Goal: Navigation & Orientation: Understand site structure

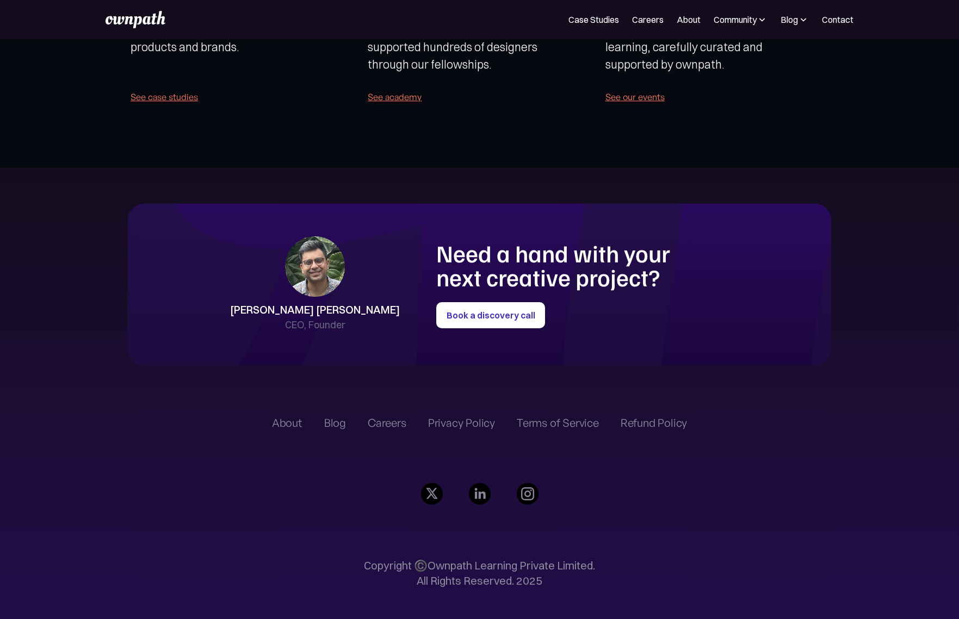
scroll to position [2531, 0]
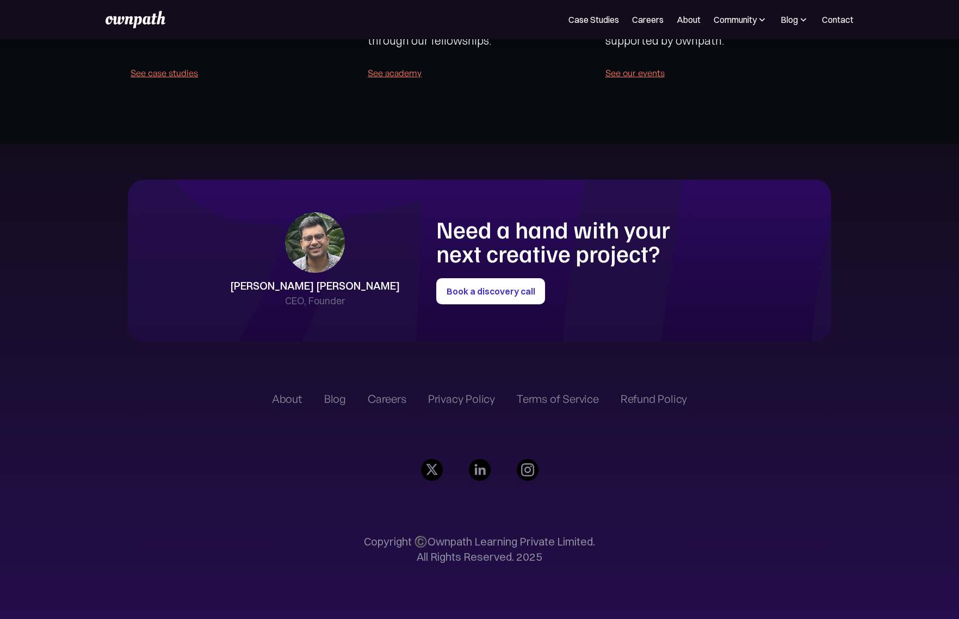
click at [295, 402] on div "About" at bounding box center [287, 398] width 30 height 13
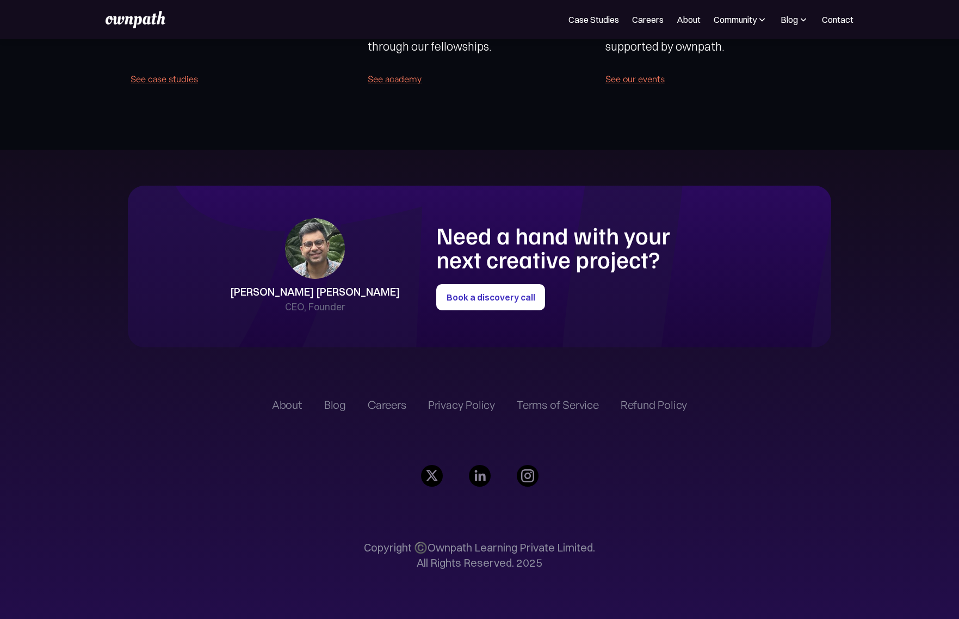
scroll to position [2524, 0]
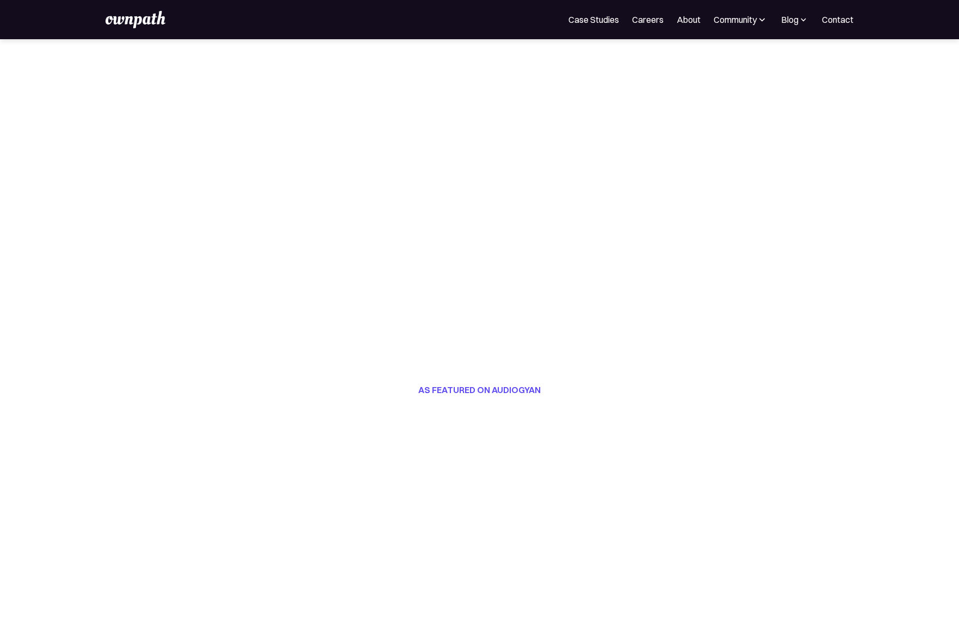
scroll to position [125, 0]
click at [643, 22] on link "Careers" at bounding box center [648, 19] width 32 height 13
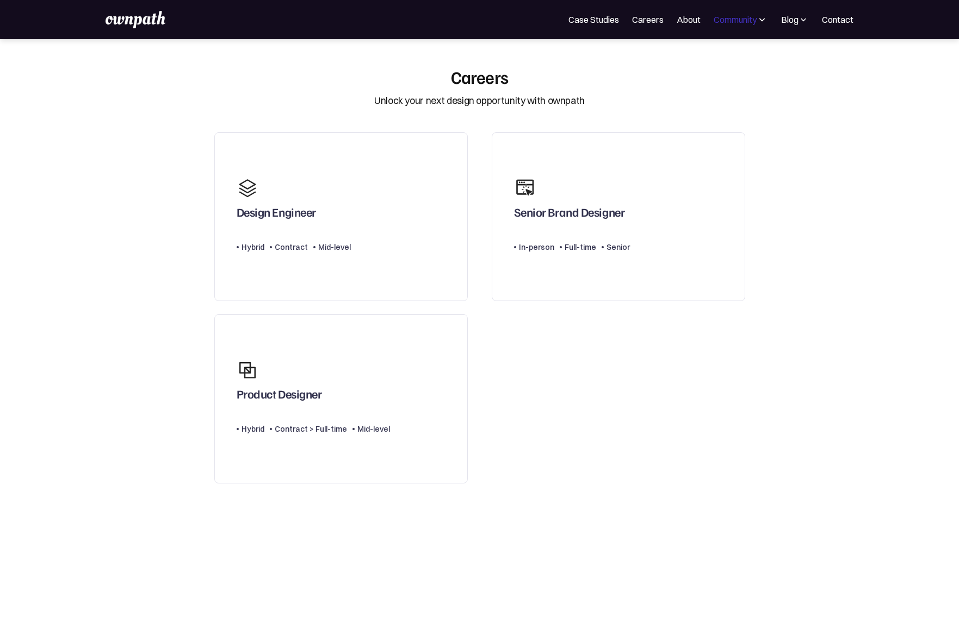
click at [747, 21] on div "Community" at bounding box center [735, 19] width 43 height 13
click at [794, 21] on div "Blog" at bounding box center [789, 19] width 17 height 13
click at [680, 22] on link "About" at bounding box center [689, 19] width 24 height 13
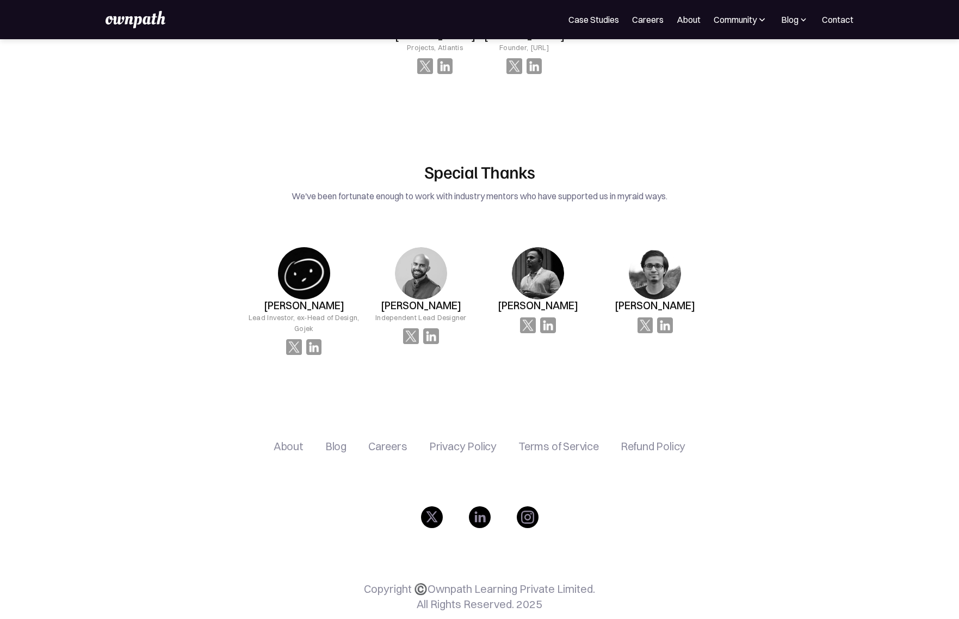
scroll to position [1685, 0]
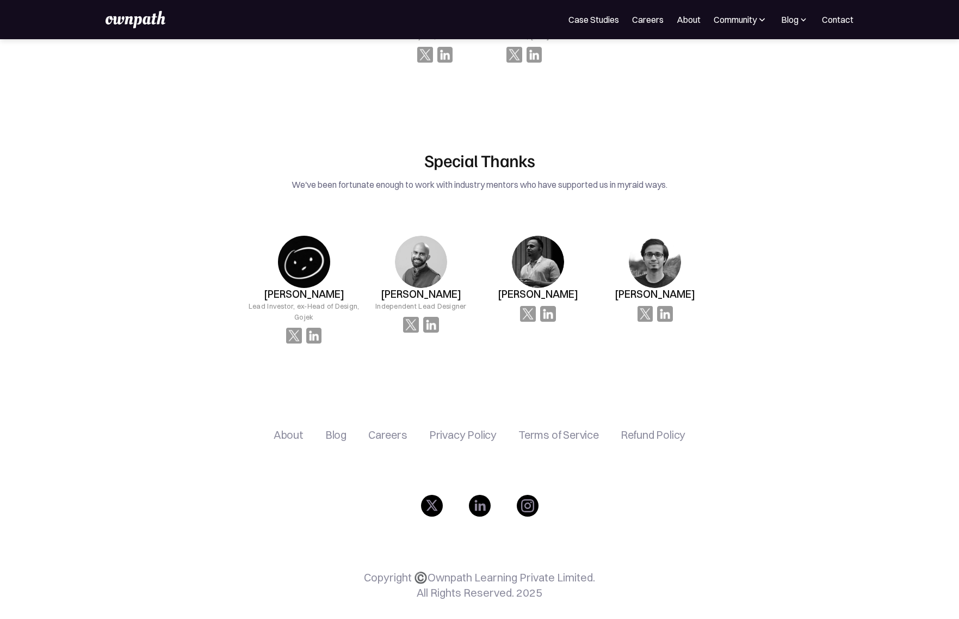
click at [335, 428] on div "Blog" at bounding box center [335, 434] width 21 height 13
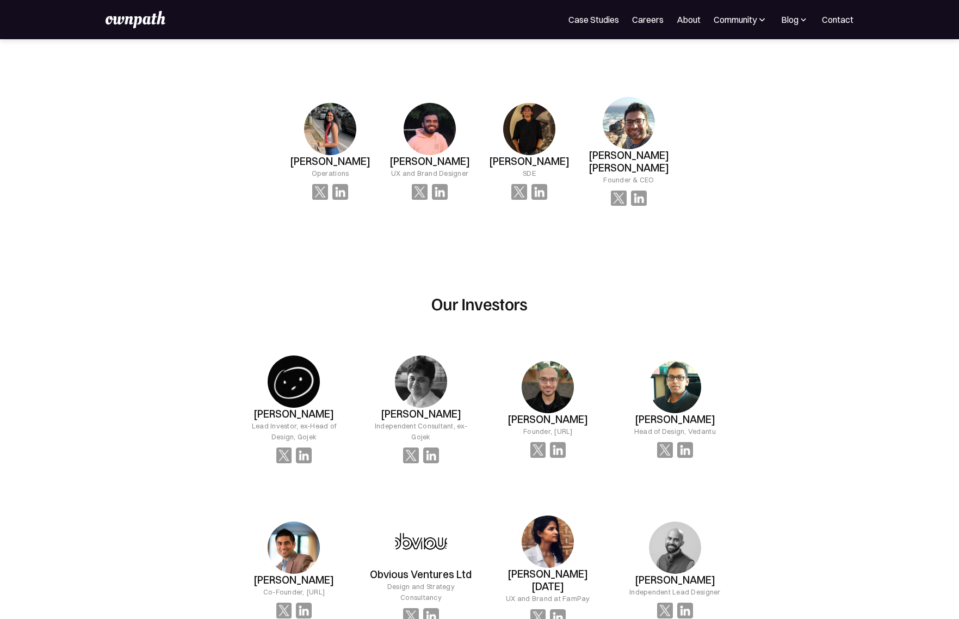
scroll to position [882, 0]
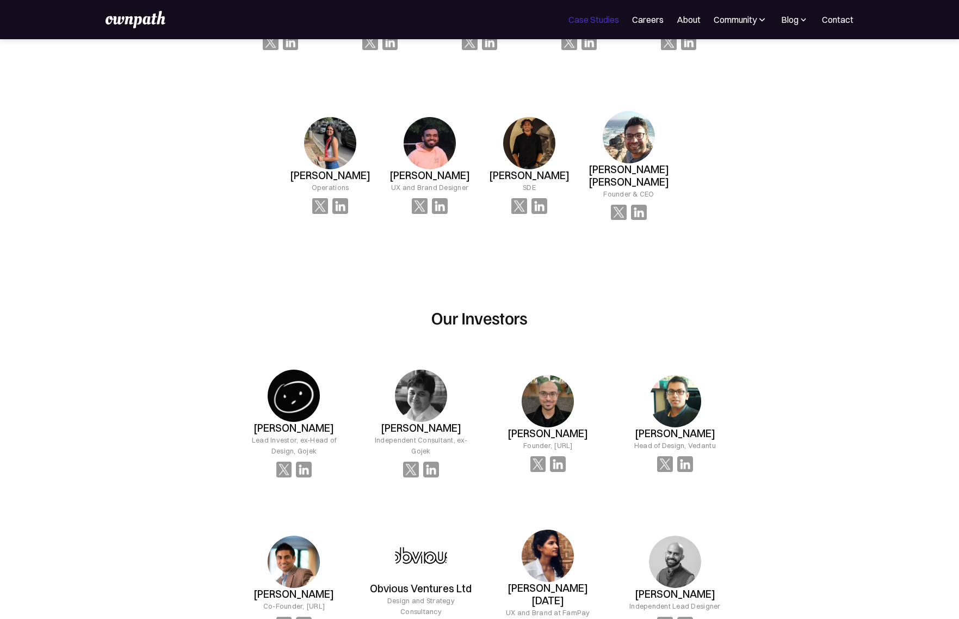
click at [578, 15] on link "Case Studies" at bounding box center [594, 19] width 51 height 13
